Goal: Task Accomplishment & Management: Complete application form

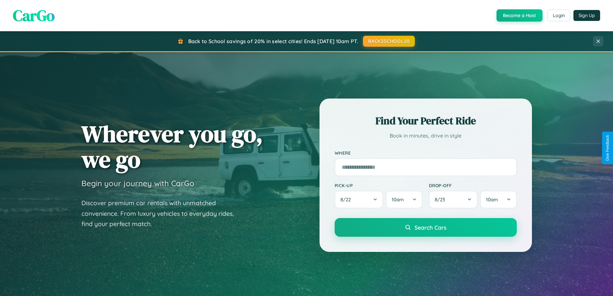
scroll to position [277, 0]
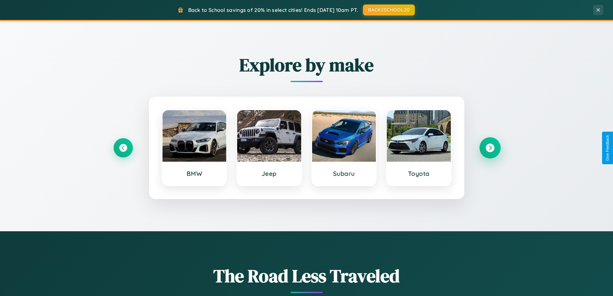
click at [489, 148] on icon at bounding box center [489, 147] width 9 height 9
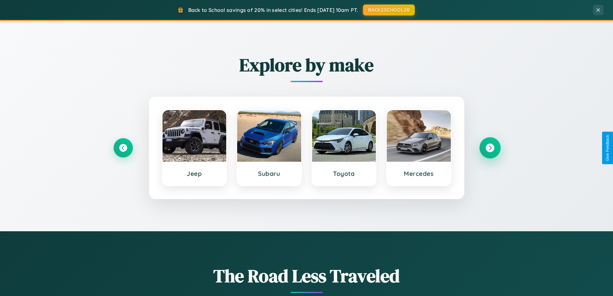
click at [489, 148] on icon at bounding box center [489, 147] width 9 height 9
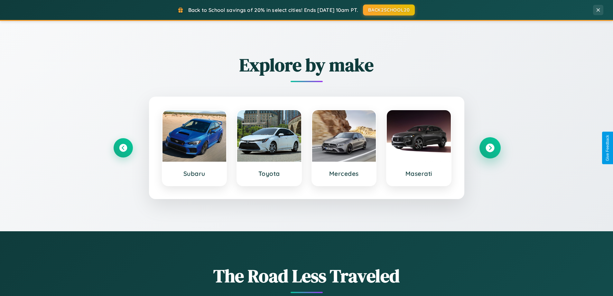
click at [489, 148] on icon at bounding box center [489, 147] width 9 height 9
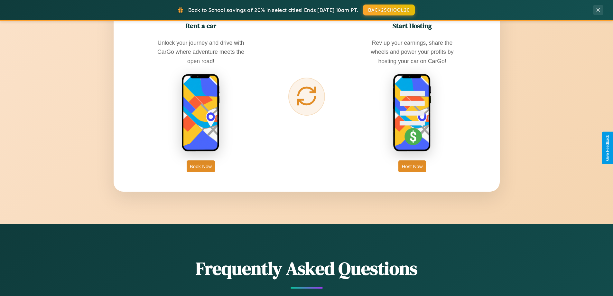
scroll to position [1237, 0]
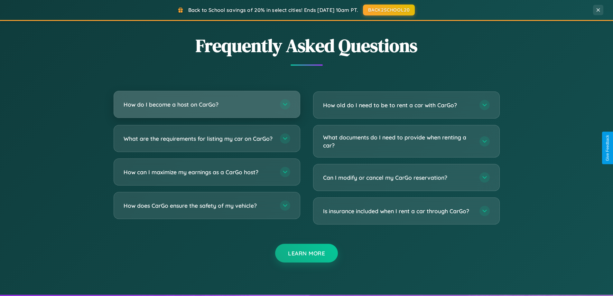
click at [206, 104] on h3 "How do I become a host on CarGo?" at bounding box center [198, 104] width 150 height 8
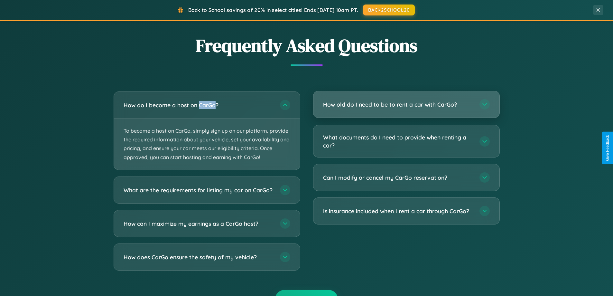
click at [406, 105] on h3 "How old do I need to be to rent a car with CarGo?" at bounding box center [398, 104] width 150 height 8
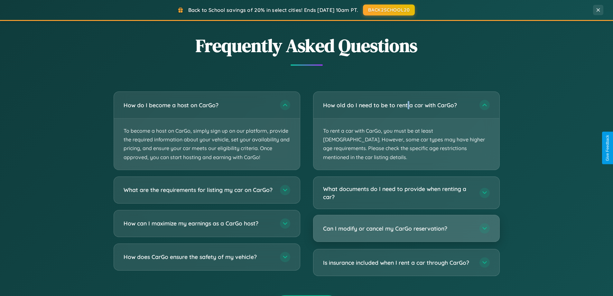
click at [406, 224] on h3 "Can I modify or cancel my CarGo reservation?" at bounding box center [398, 228] width 150 height 8
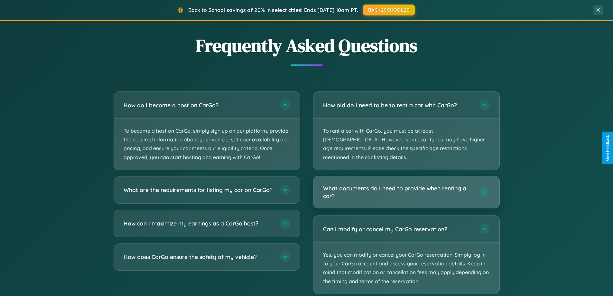
click at [406, 184] on h3 "What documents do I need to provide when renting a car?" at bounding box center [398, 192] width 150 height 16
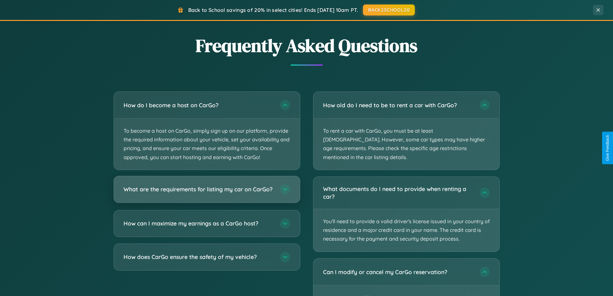
click at [206, 192] on h3 "What are the requirements for listing my car on CarGo?" at bounding box center [198, 189] width 150 height 8
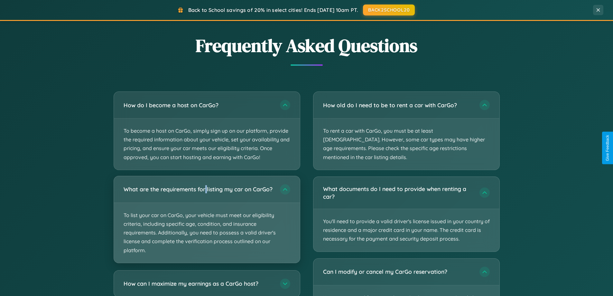
click at [206, 222] on p "To list your car on CarGo, your vehicle must meet our eligibility criteria, inc…" at bounding box center [207, 233] width 186 height 60
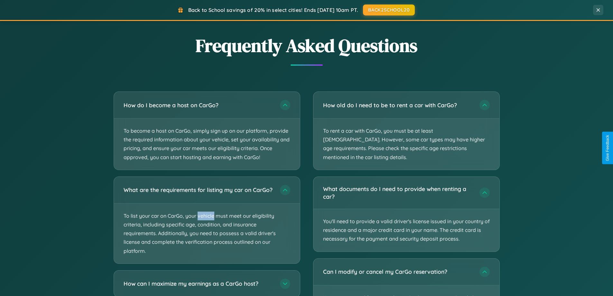
scroll to position [0, 0]
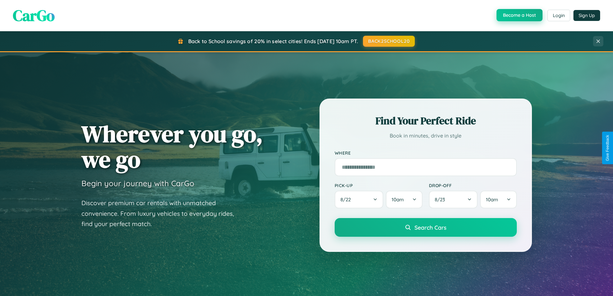
click at [518, 15] on button "Become a Host" at bounding box center [519, 15] width 46 height 12
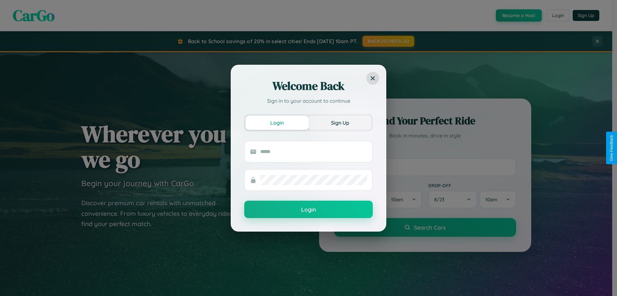
click at [340, 122] on button "Sign Up" at bounding box center [340, 122] width 63 height 14
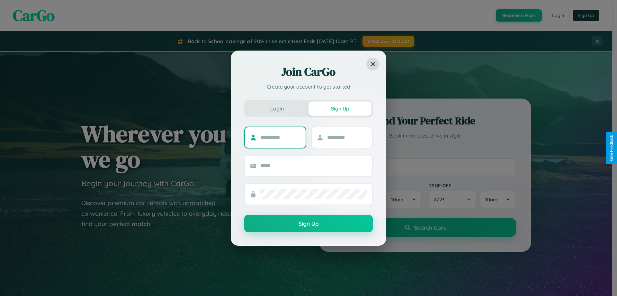
click at [280, 137] on input "text" at bounding box center [280, 137] width 40 height 10
type input "******"
click at [347, 137] on input "text" at bounding box center [347, 137] width 40 height 10
type input "******"
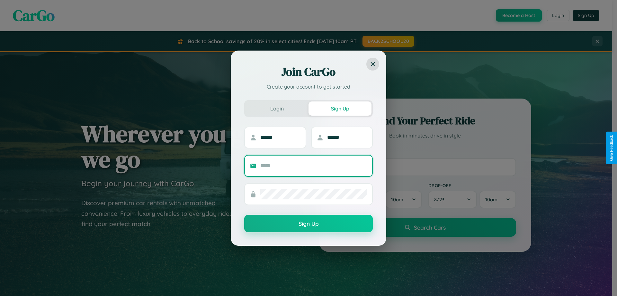
click at [314, 165] on input "text" at bounding box center [313, 165] width 107 height 10
type input "**********"
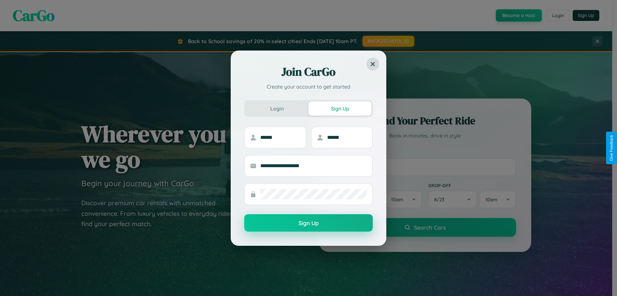
click at [309, 223] on button "Sign Up" at bounding box center [308, 222] width 129 height 17
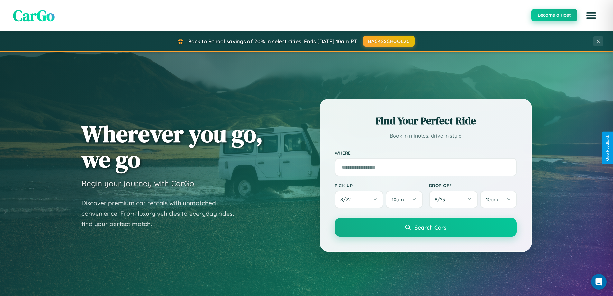
click at [553, 15] on button "Become a Host" at bounding box center [554, 15] width 46 height 12
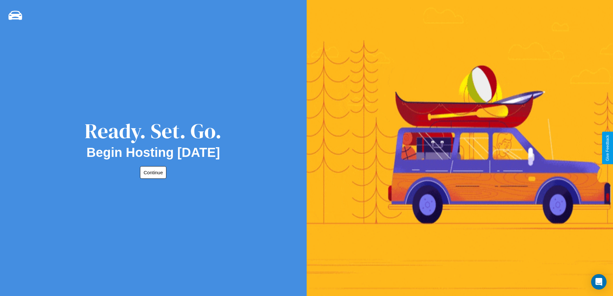
click at [152, 172] on button "Continue" at bounding box center [153, 172] width 26 height 13
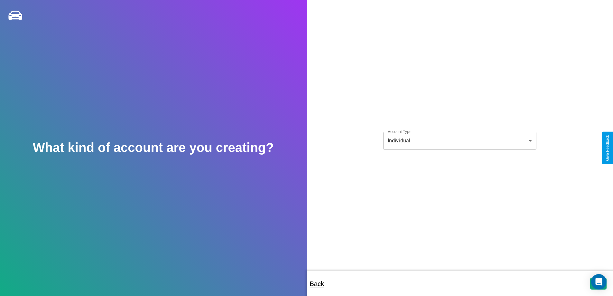
click at [459, 140] on body "**********" at bounding box center [306, 152] width 613 height 304
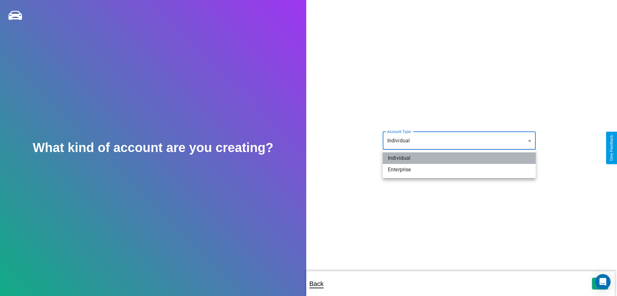
click at [460, 158] on li "Individual" at bounding box center [459, 158] width 153 height 12
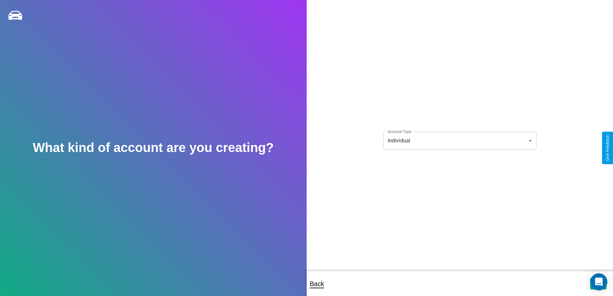
click at [598, 283] on icon "Open Intercom Messenger" at bounding box center [598, 281] width 7 height 8
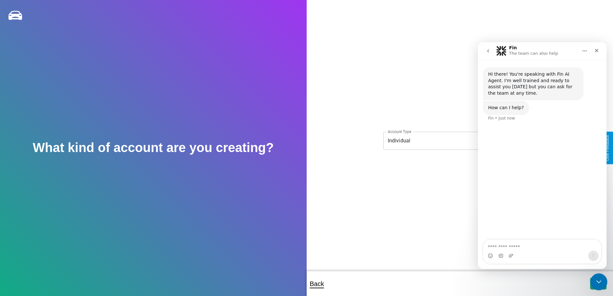
click at [597, 282] on icon "Close Intercom Messenger" at bounding box center [598, 281] width 8 height 8
